Goal: Register for event/course

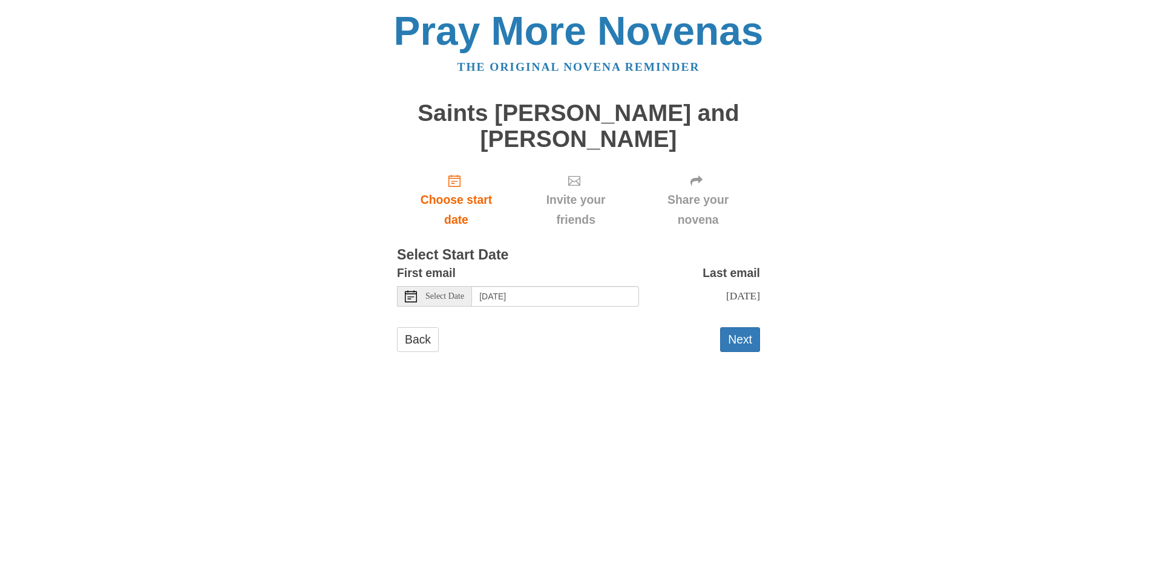
click at [458, 303] on div "Select Date" at bounding box center [434, 296] width 75 height 21
click at [749, 339] on button "Next" at bounding box center [740, 339] width 40 height 25
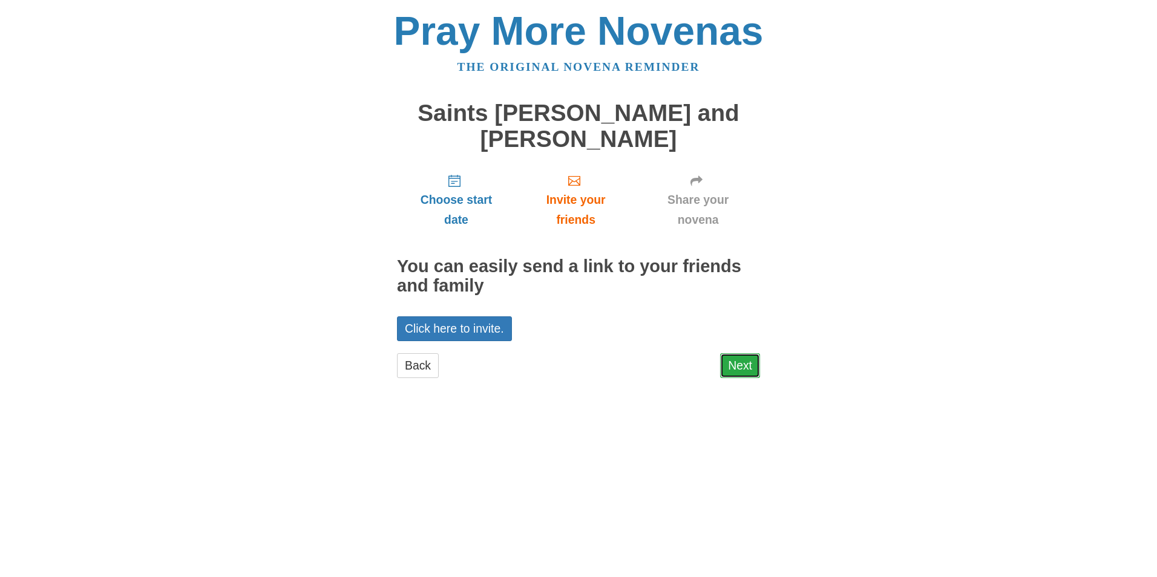
click at [748, 364] on link "Next" at bounding box center [740, 365] width 40 height 25
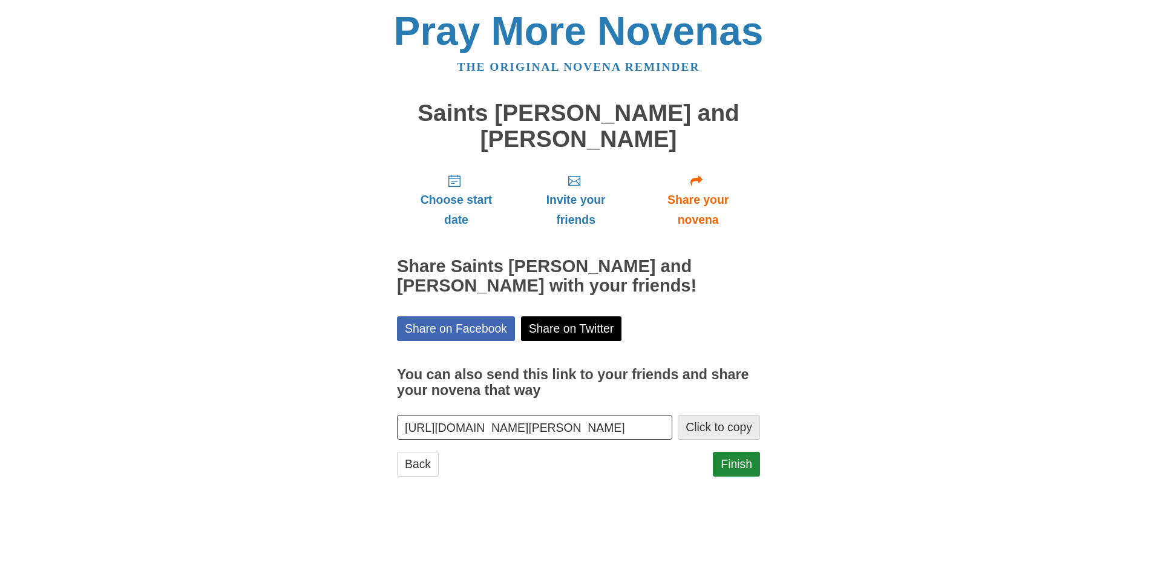
click at [705, 428] on button "Click to copy" at bounding box center [719, 427] width 82 height 25
